Goal: Navigation & Orientation: Find specific page/section

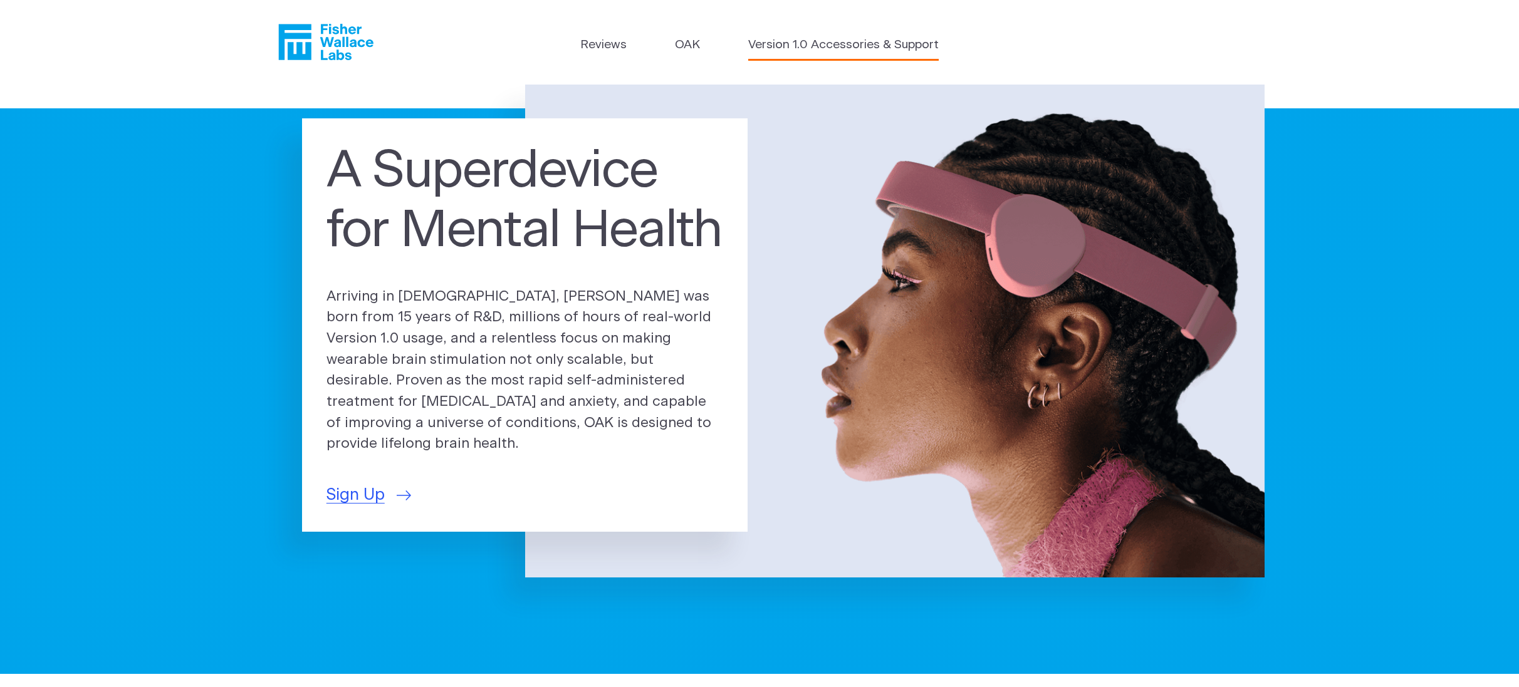
click at [840, 49] on link "Version 1.0 Accessories & Support" at bounding box center [843, 45] width 190 height 18
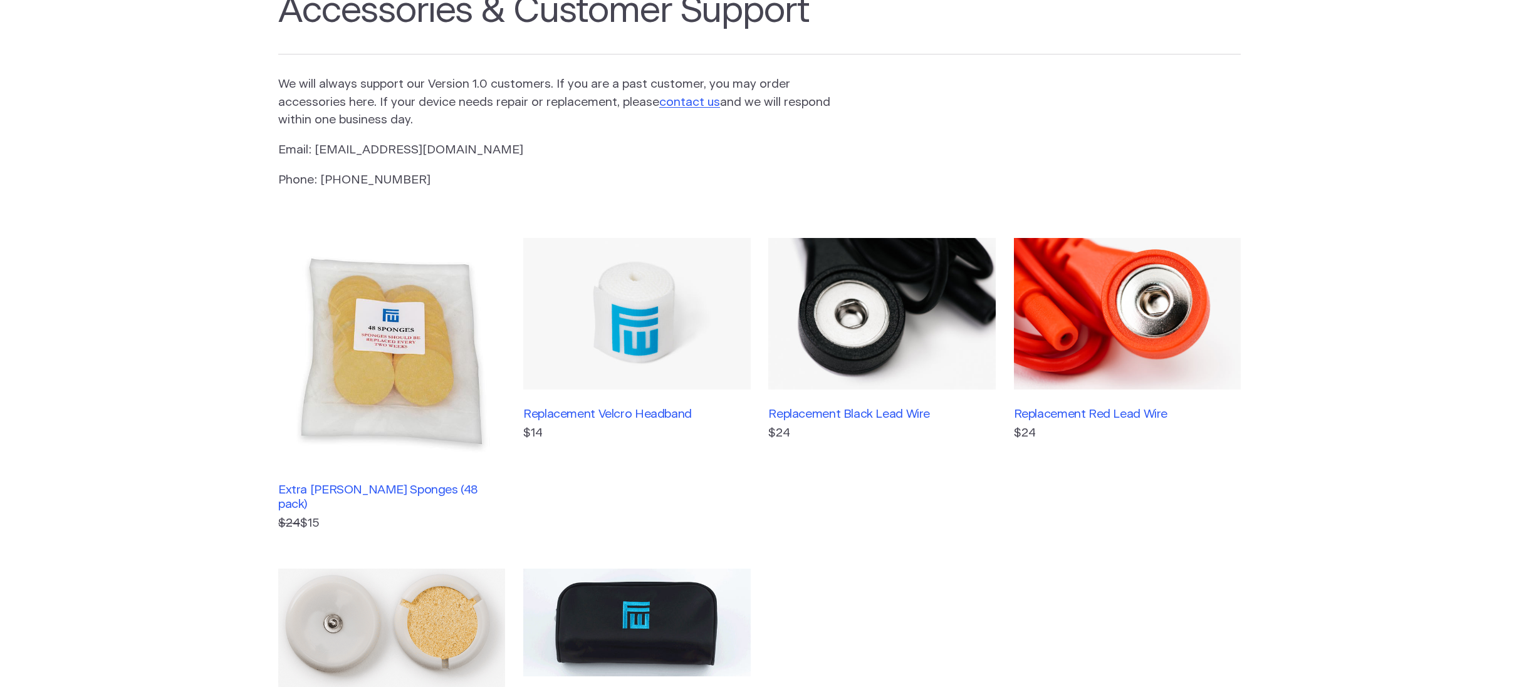
scroll to position [179, 0]
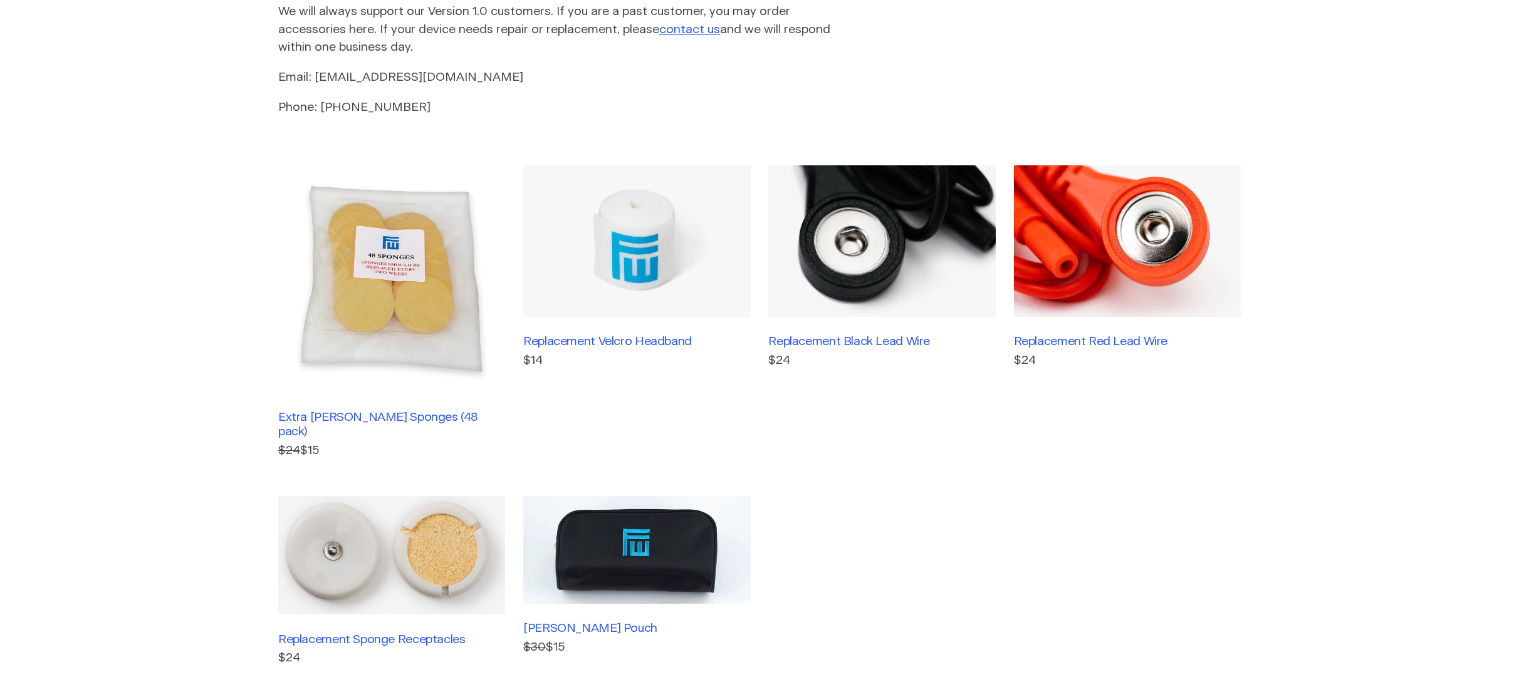
click at [335, 249] on img at bounding box center [391, 278] width 227 height 227
click at [624, 229] on img at bounding box center [636, 241] width 227 height 152
